Goal: Transaction & Acquisition: Book appointment/travel/reservation

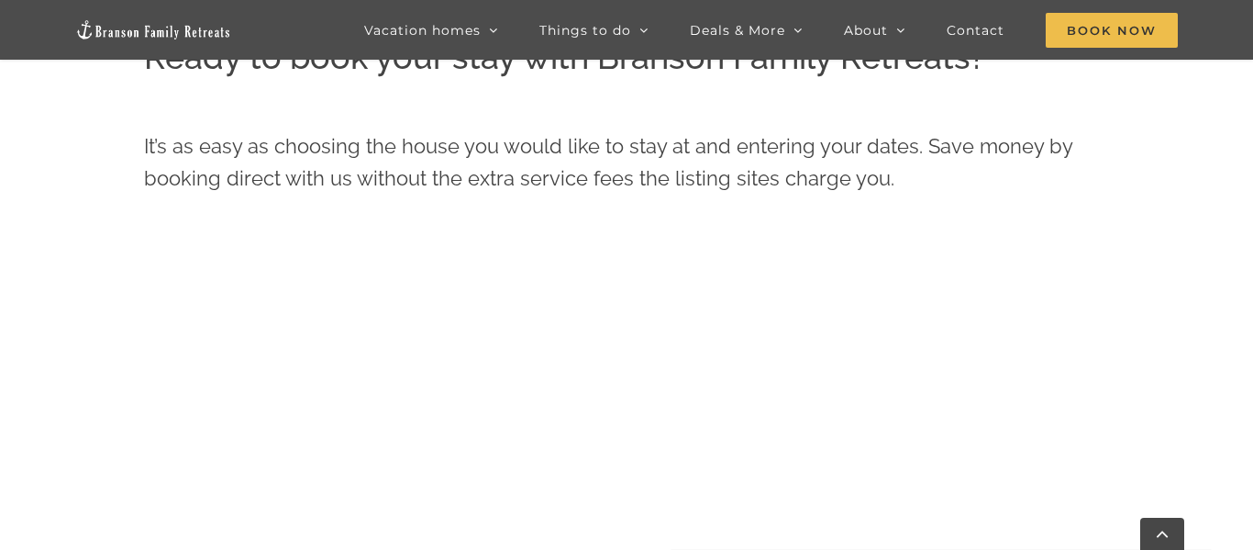
scroll to position [612, 0]
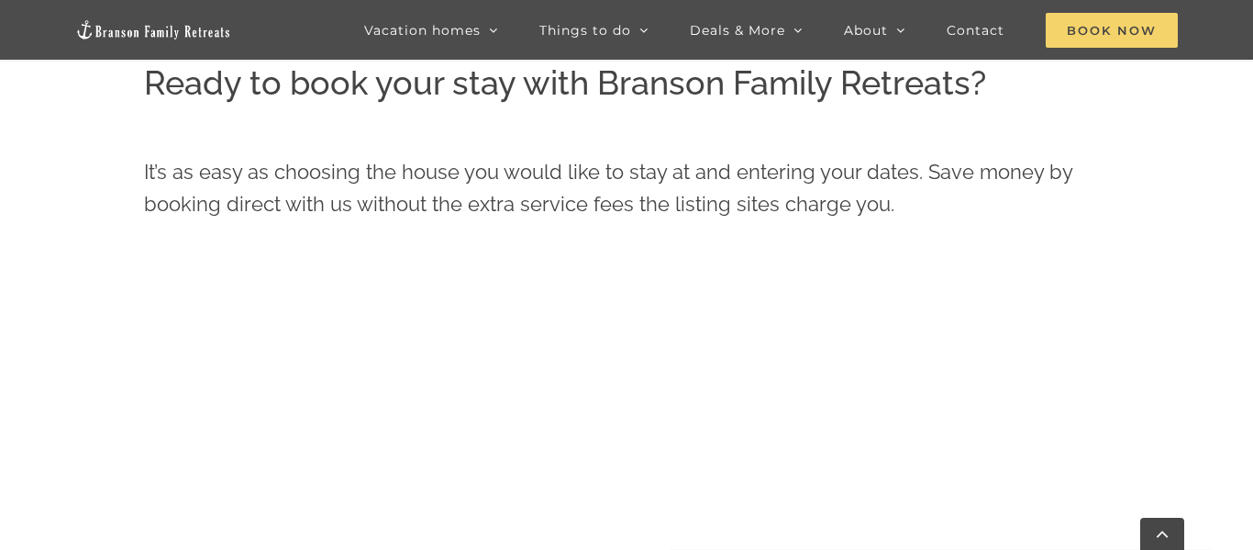
click at [1088, 47] on span "Book Now" at bounding box center [1112, 30] width 132 height 35
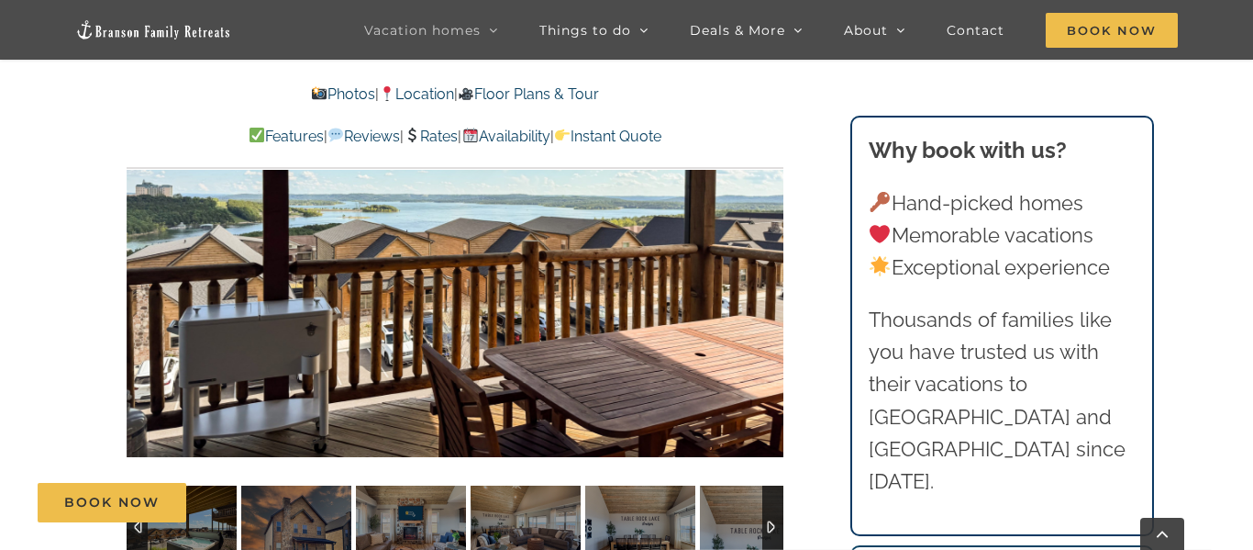
scroll to position [1289, 0]
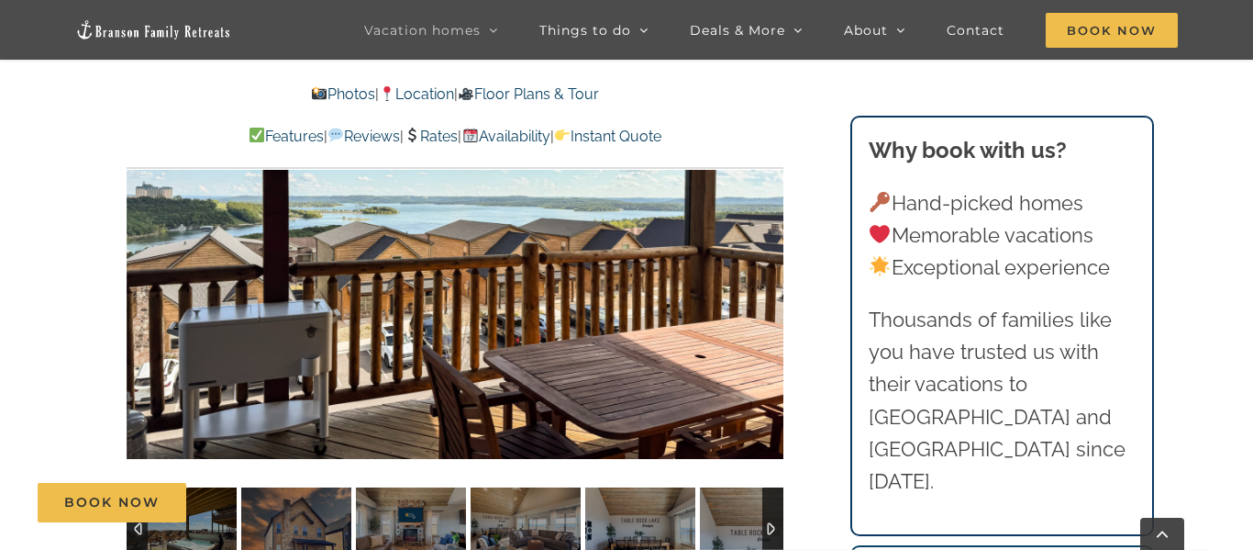
click at [768, 510] on div "Book Now" at bounding box center [641, 502] width 1206 height 39
click at [767, 507] on div "Book Now" at bounding box center [641, 502] width 1206 height 39
click at [733, 511] on div "Book Now" at bounding box center [641, 502] width 1206 height 39
click at [644, 520] on div "Book Now" at bounding box center [641, 502] width 1206 height 39
click at [764, 512] on div "Book Now" at bounding box center [641, 502] width 1206 height 39
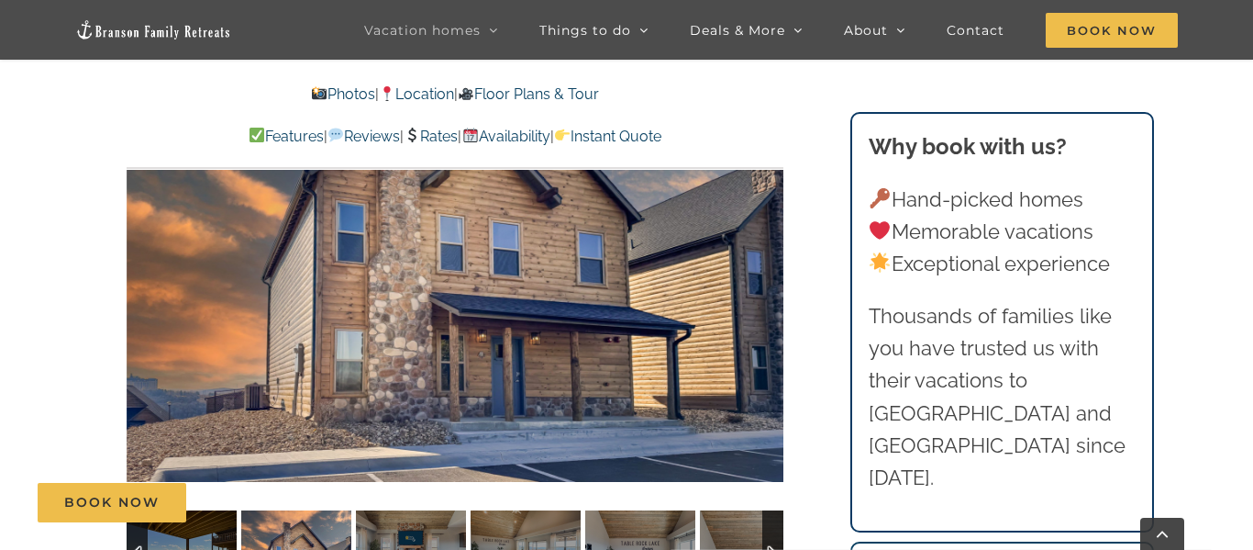
scroll to position [1275, 0]
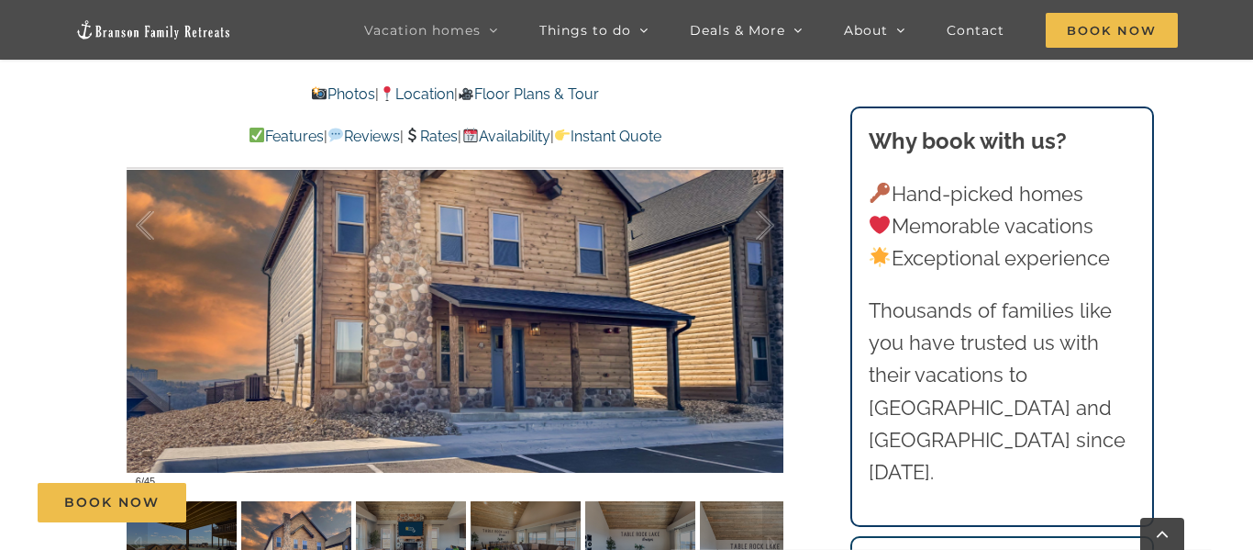
click at [396, 517] on div "Book Now" at bounding box center [641, 502] width 1206 height 39
click at [526, 528] on img at bounding box center [526, 542] width 110 height 83
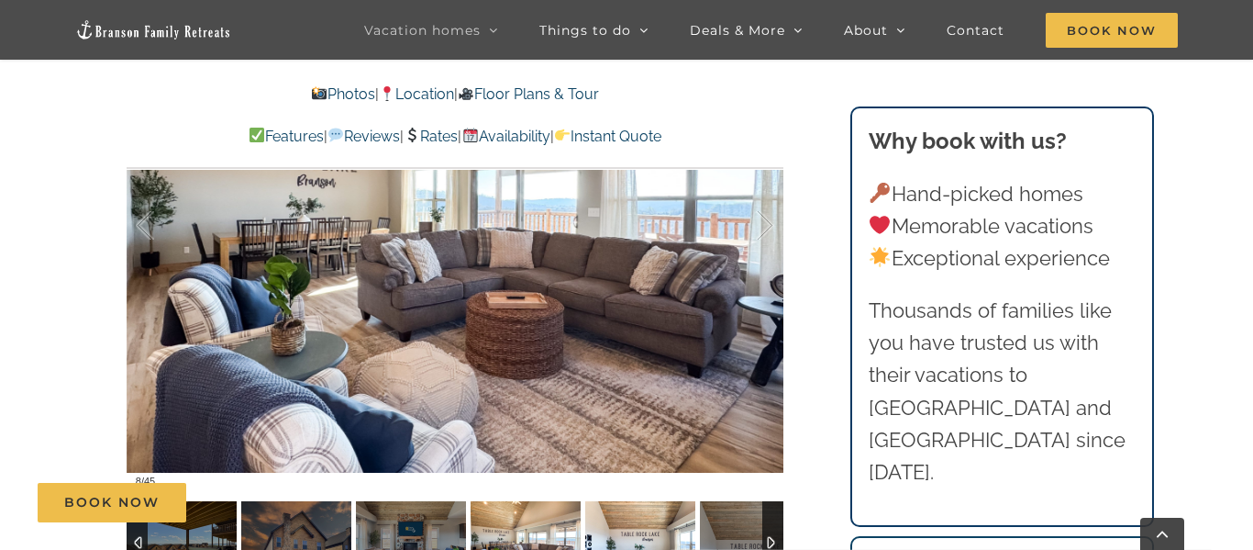
click at [625, 536] on img at bounding box center [640, 542] width 110 height 83
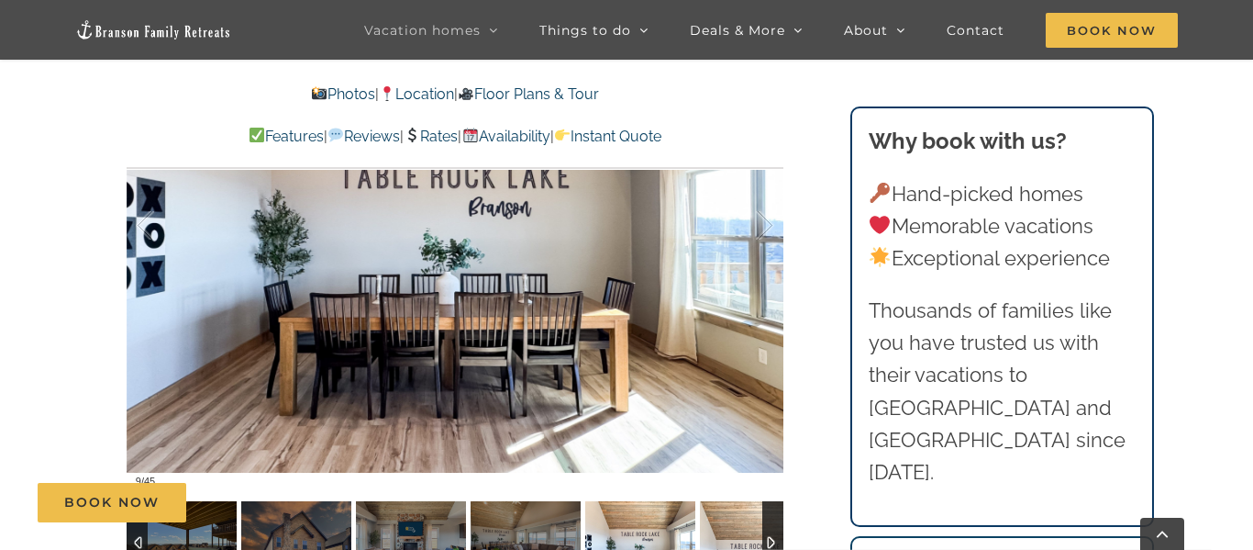
click at [728, 522] on img at bounding box center [755, 542] width 110 height 83
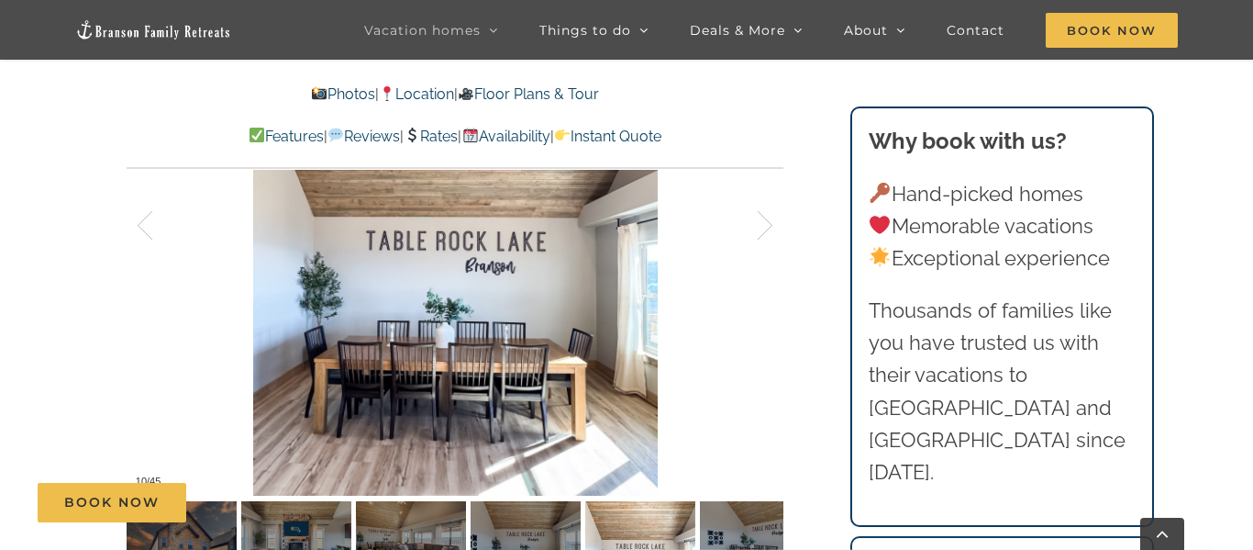
click at [765, 517] on div "Book Now" at bounding box center [641, 502] width 1206 height 39
click at [767, 512] on div "Book Now" at bounding box center [641, 502] width 1206 height 39
click at [632, 521] on div "Book Now" at bounding box center [641, 502] width 1206 height 39
click at [483, 505] on div "Book Now" at bounding box center [641, 502] width 1206 height 39
click at [248, 503] on div "Book Now" at bounding box center [641, 502] width 1206 height 39
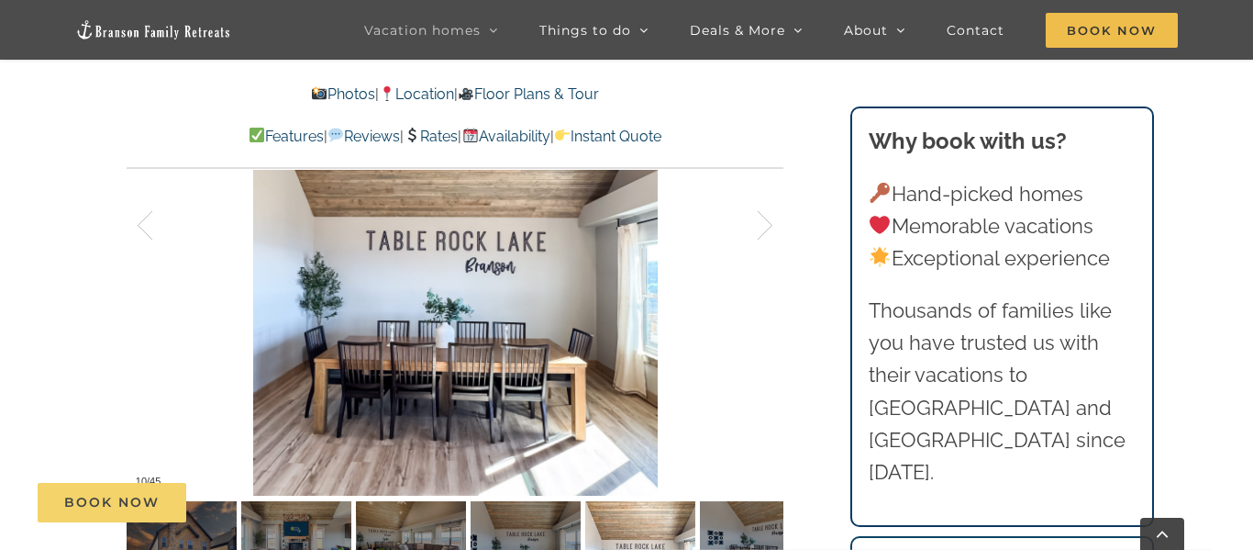
click at [150, 514] on link "Book Now" at bounding box center [112, 502] width 149 height 39
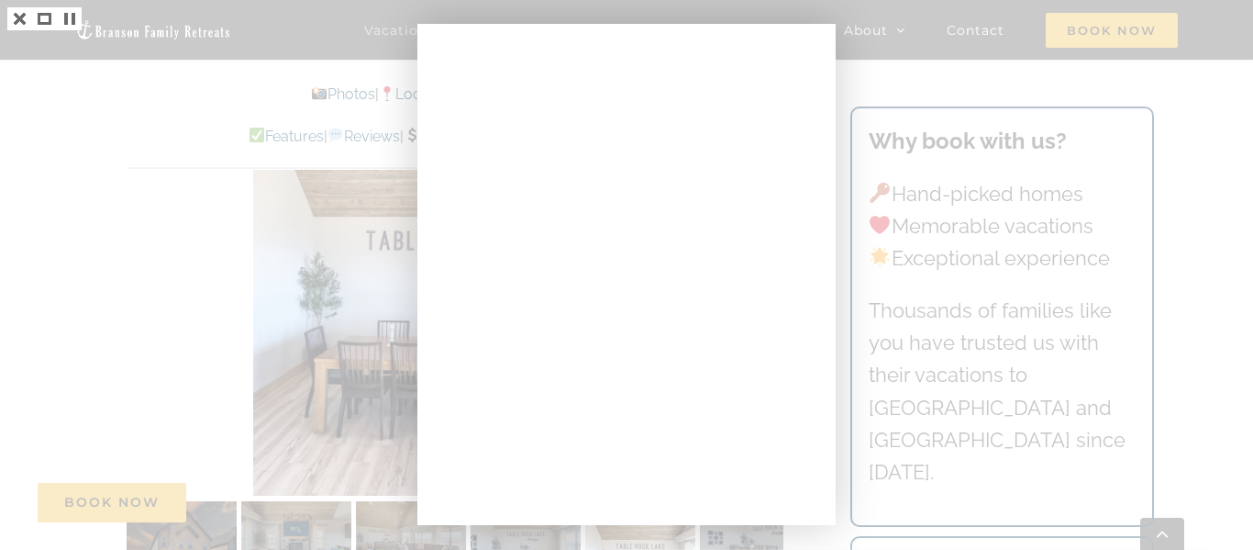
click at [186, 264] on div at bounding box center [626, 275] width 1253 height 550
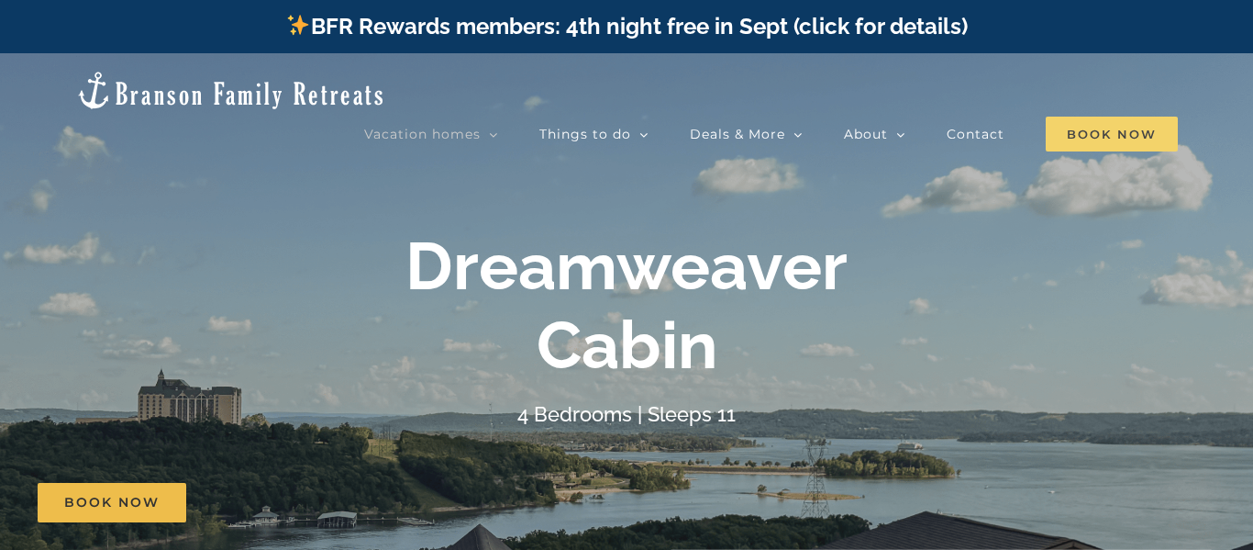
click at [1084, 117] on span "Book Now" at bounding box center [1112, 134] width 132 height 35
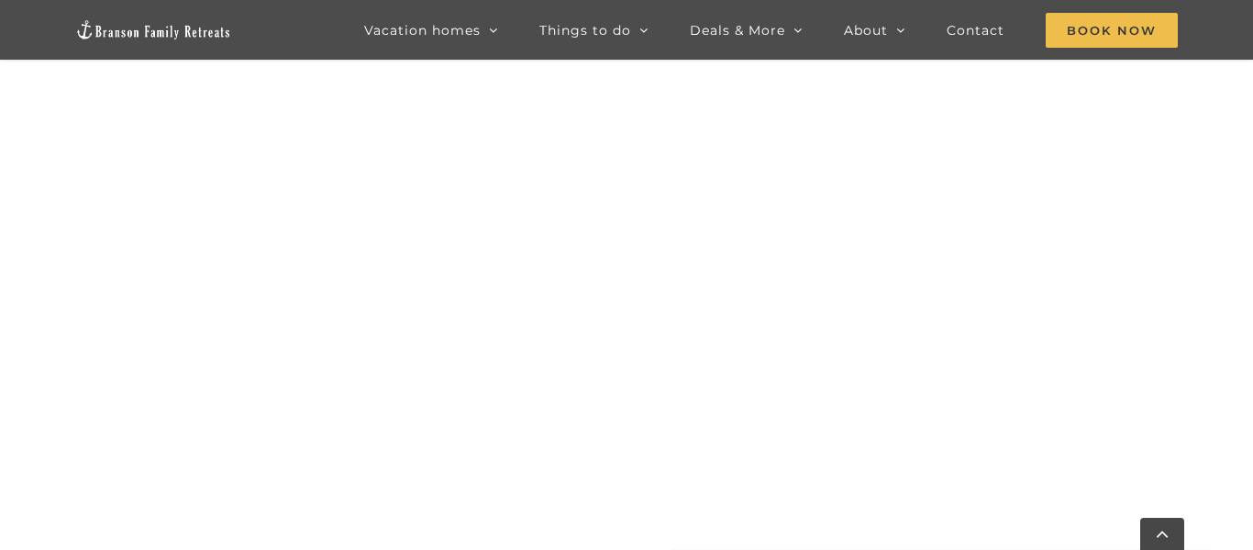
scroll to position [869, 0]
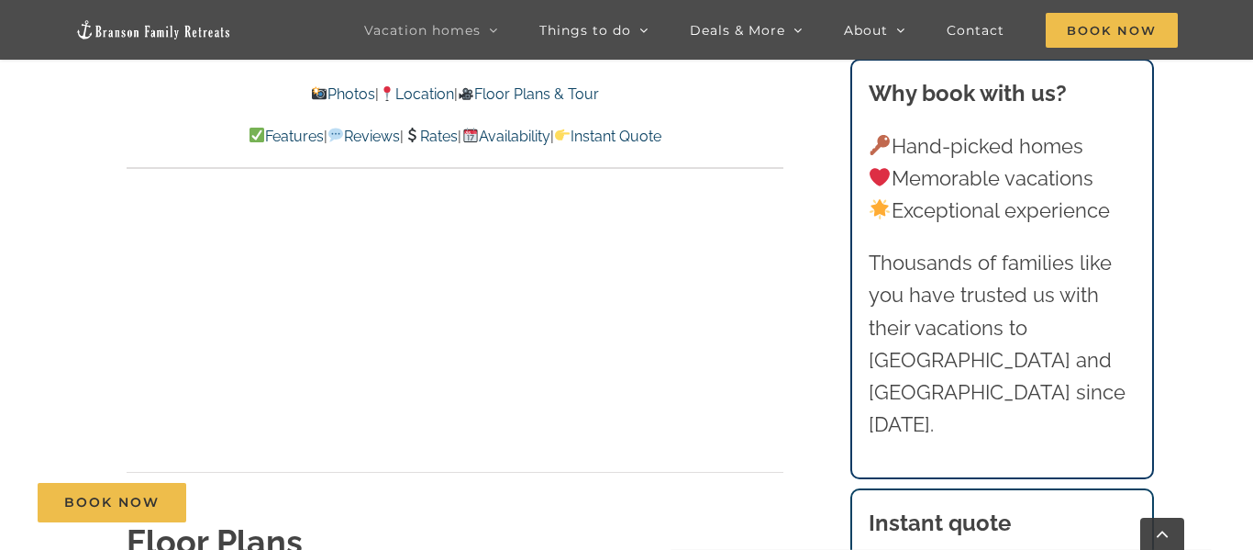
scroll to position [6238, 0]
